Goal: Information Seeking & Learning: Find specific fact

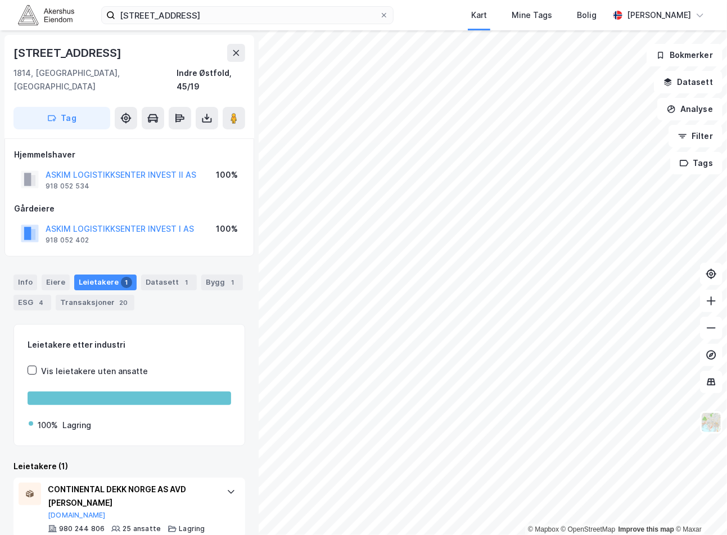
scroll to position [3, 0]
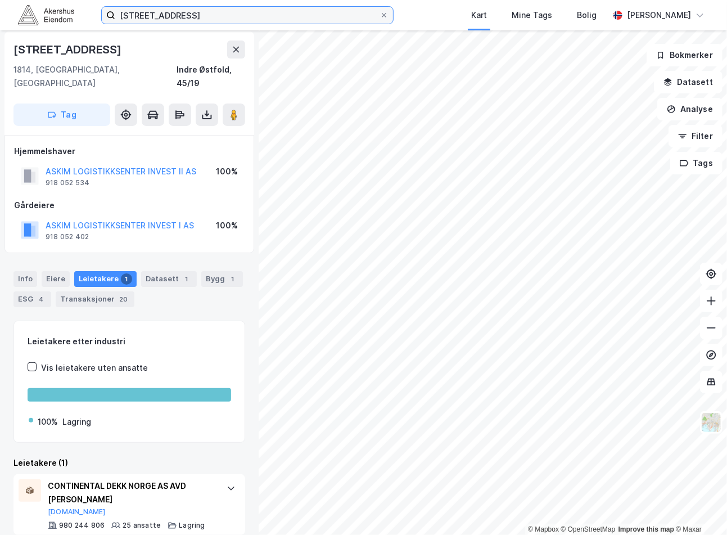
click at [248, 16] on input "[STREET_ADDRESS]" at bounding box center [247, 15] width 264 height 17
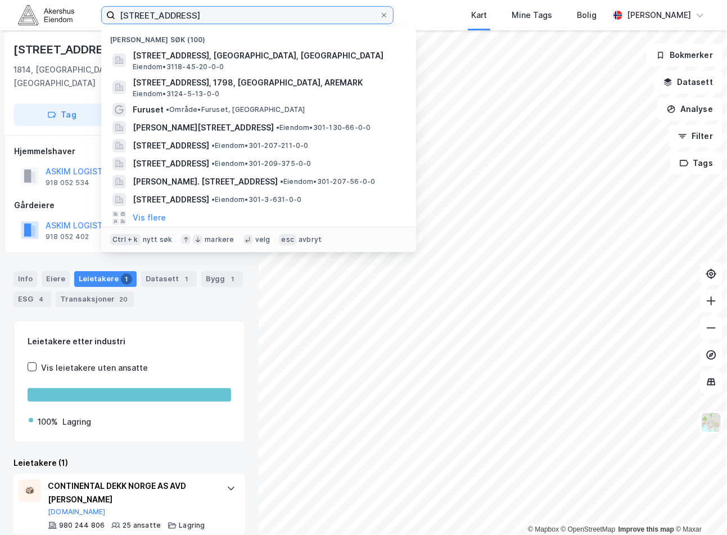
click at [248, 16] on input "[STREET_ADDRESS]" at bounding box center [247, 15] width 264 height 17
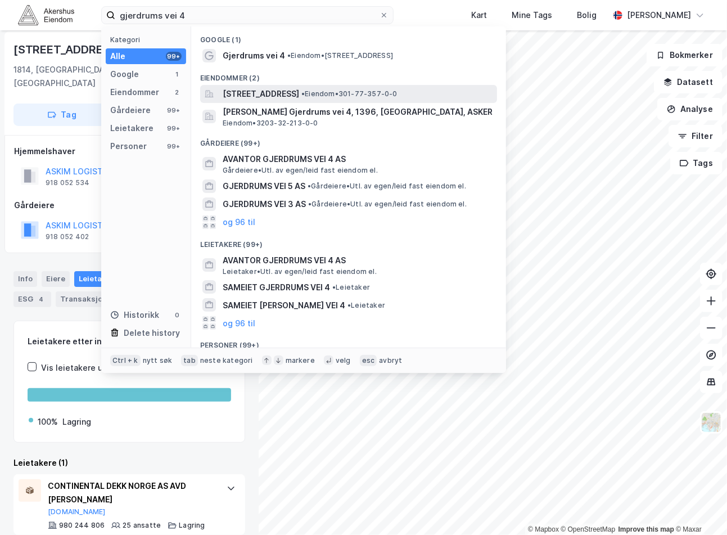
click at [286, 92] on span "[STREET_ADDRESS]" at bounding box center [261, 93] width 76 height 13
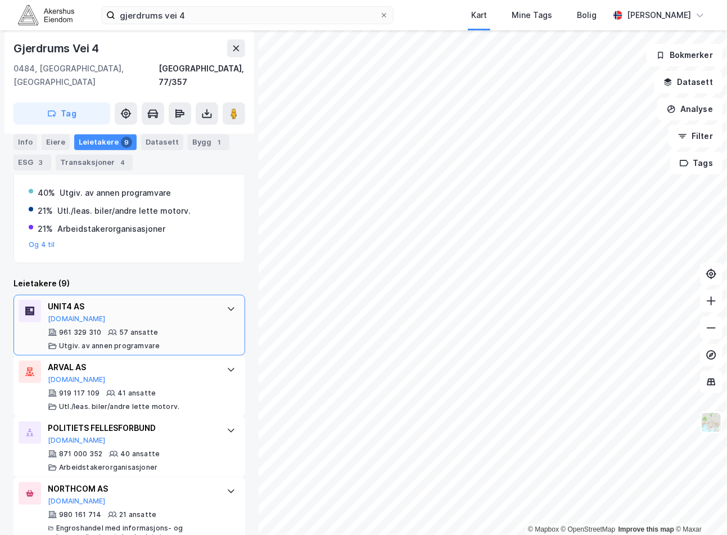
scroll to position [250, 0]
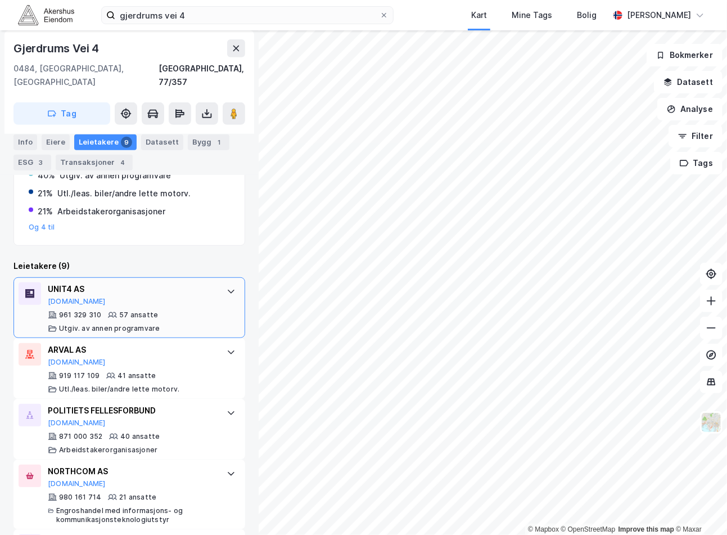
click at [121, 288] on div "UNIT4 AS [DOMAIN_NAME]" at bounding box center [132, 294] width 168 height 24
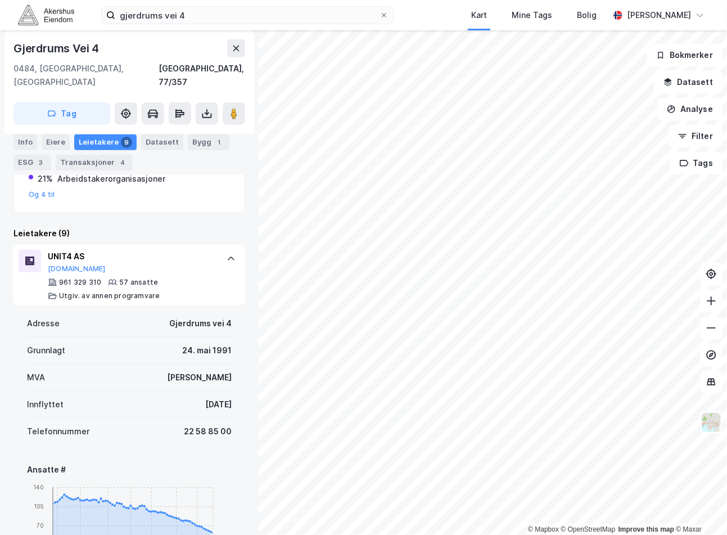
scroll to position [312, 0]
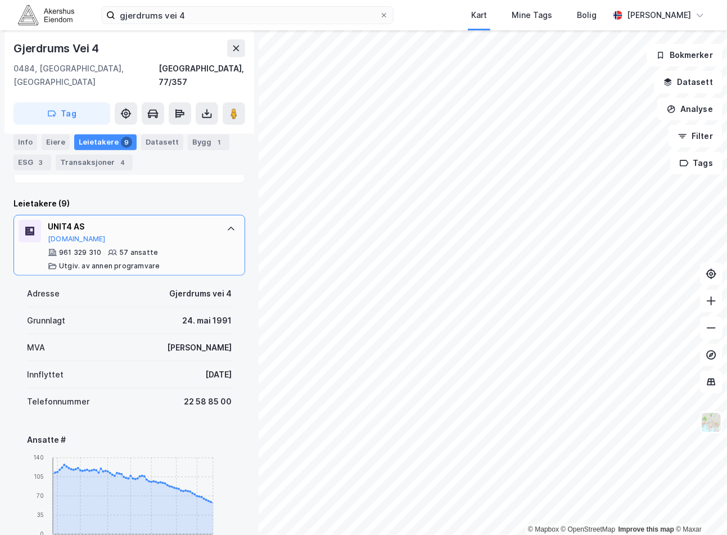
click at [133, 220] on div "UNIT4 AS" at bounding box center [132, 226] width 168 height 13
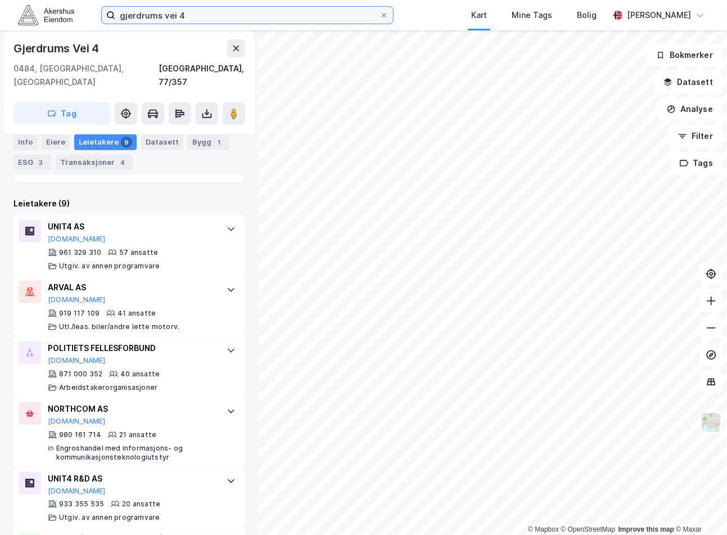
click at [180, 17] on input "gjerdrums vei 4" at bounding box center [247, 15] width 264 height 17
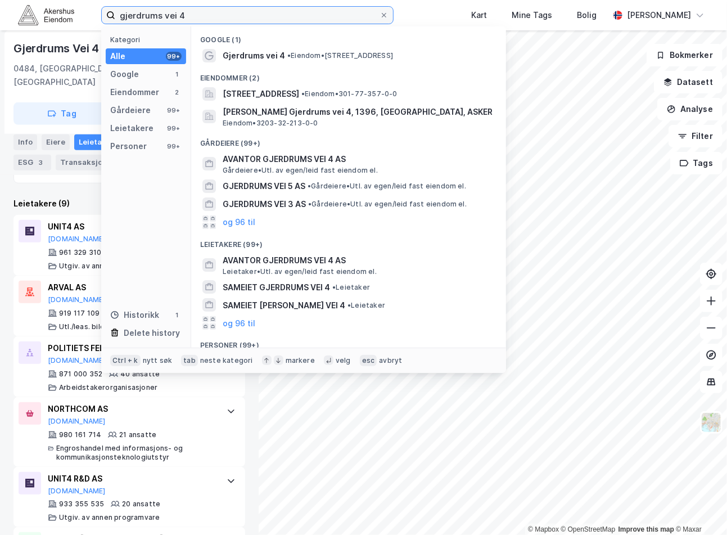
click at [179, 17] on input "gjerdrums vei 4" at bounding box center [247, 15] width 264 height 17
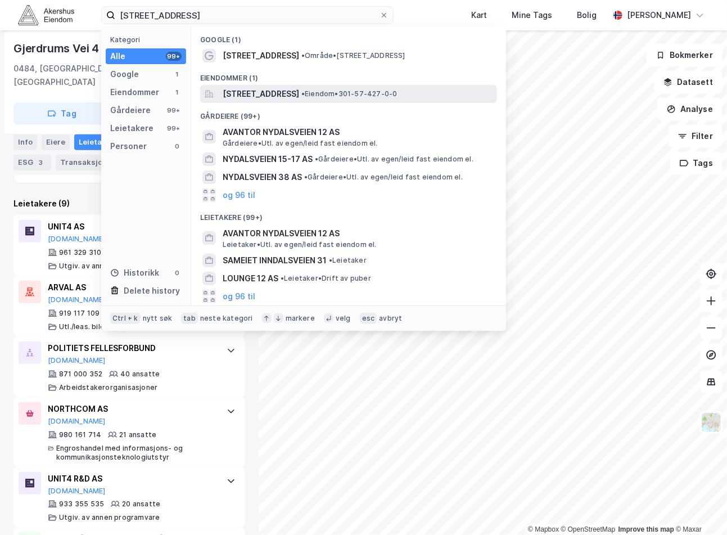
click at [363, 99] on div "[STREET_ADDRESS] • Eiendom • 301-57-427-0-0" at bounding box center [359, 93] width 272 height 13
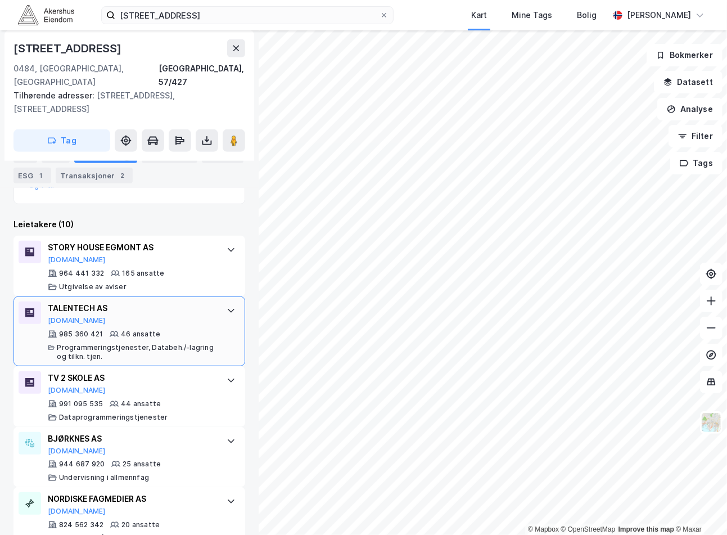
scroll to position [381, 0]
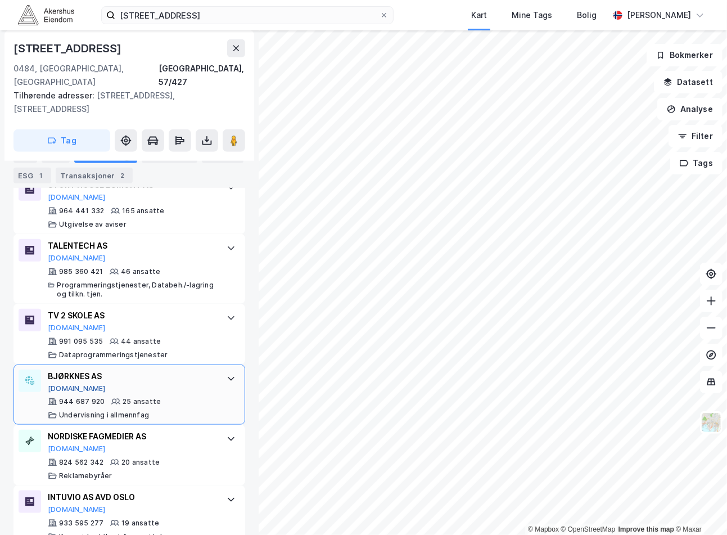
click at [69, 384] on button "[DOMAIN_NAME]" at bounding box center [77, 388] width 58 height 9
click at [155, 25] on div "[STREET_ADDRESS] A Kart Mine Tags Bolig [PERSON_NAME]" at bounding box center [363, 15] width 727 height 30
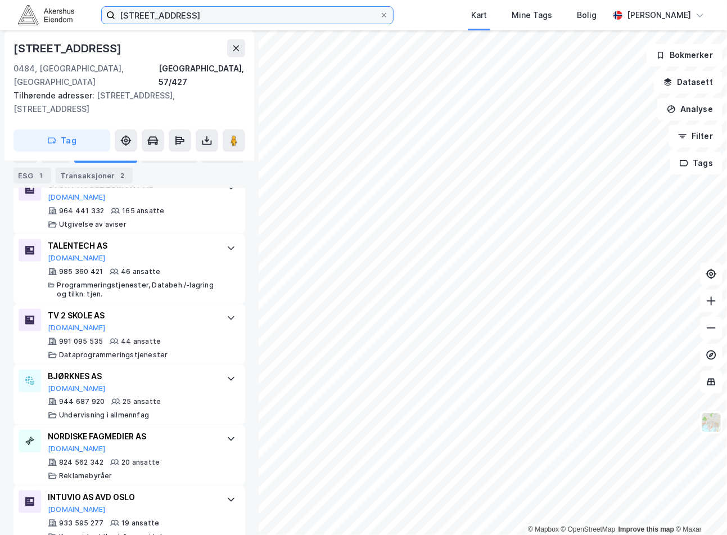
click at [162, 19] on input "[STREET_ADDRESS]" at bounding box center [247, 15] width 264 height 17
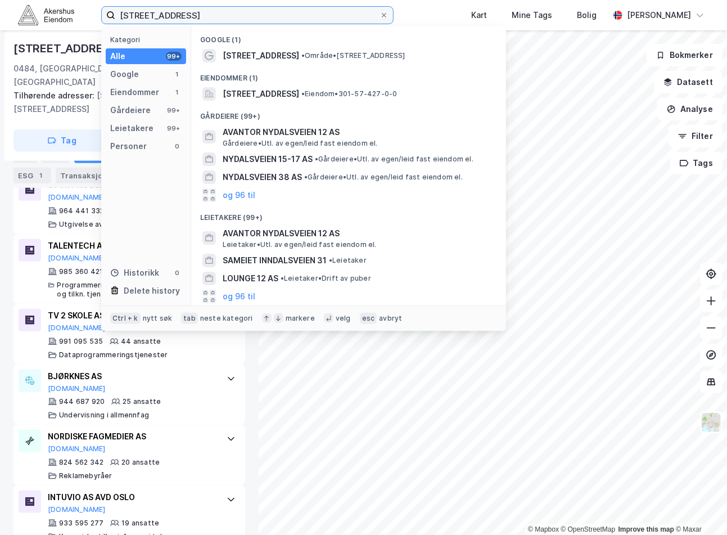
click at [162, 19] on input "[STREET_ADDRESS]" at bounding box center [247, 15] width 264 height 17
paste input "[STREET_ADDRESS]"
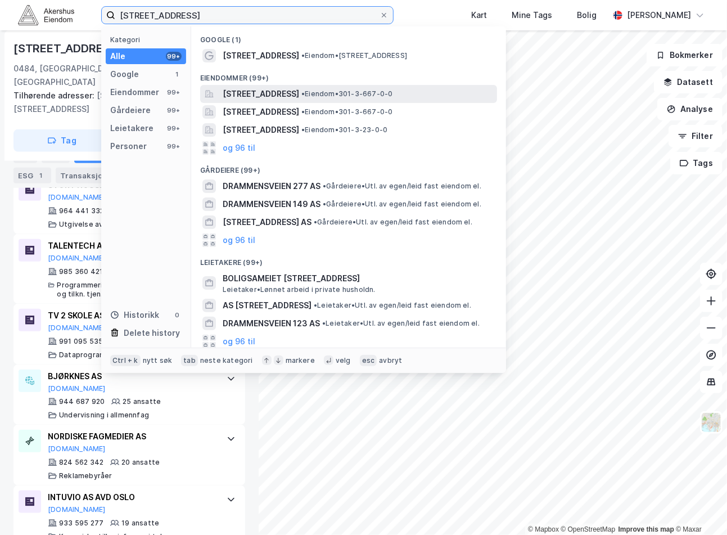
type input "[STREET_ADDRESS]"
click at [299, 93] on span "[STREET_ADDRESS]" at bounding box center [261, 93] width 76 height 13
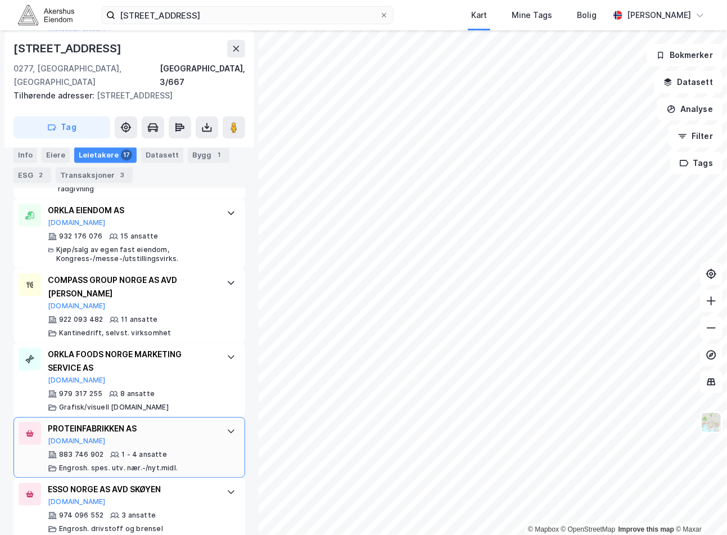
scroll to position [1145, 0]
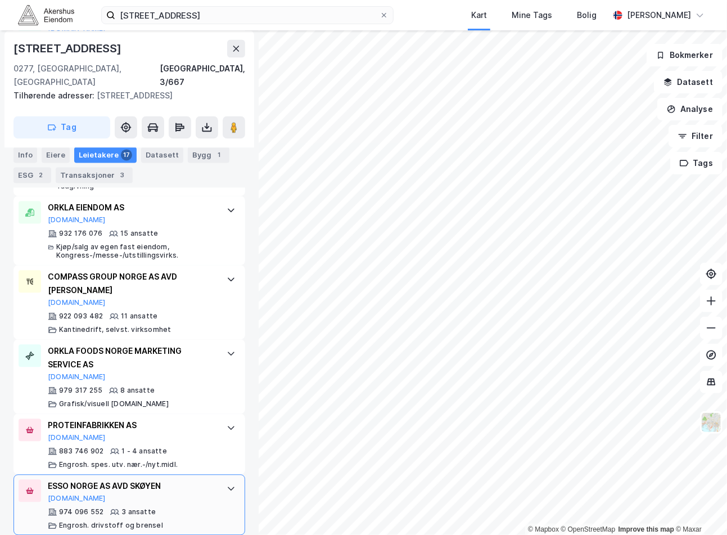
click at [181, 479] on div "ESSO NORGE AS AVD SKØYEN" at bounding box center [132, 485] width 168 height 13
